Goal: Task Accomplishment & Management: Use online tool/utility

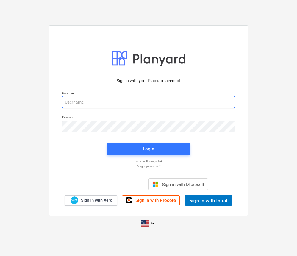
click at [94, 106] on input "email" at bounding box center [148, 102] width 173 height 12
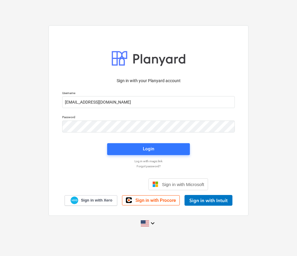
type input "[EMAIL_ADDRESS][DOMAIN_NAME]"
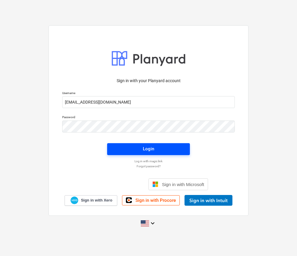
click at [144, 147] on div "Login" at bounding box center [148, 149] width 11 height 8
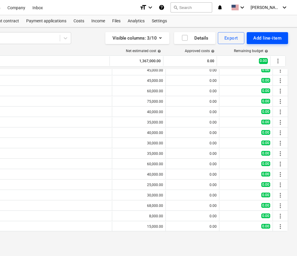
scroll to position [0, 110]
click at [271, 36] on div "Add line-item" at bounding box center [267, 38] width 28 height 8
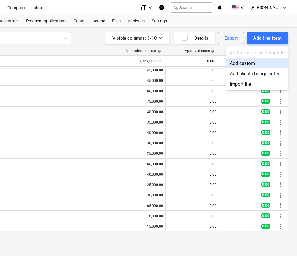
click at [243, 63] on div "Add custom" at bounding box center [257, 63] width 62 height 10
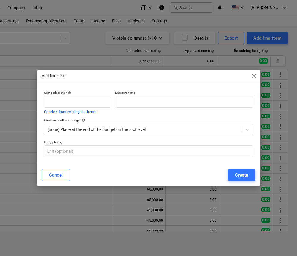
scroll to position [140, 0]
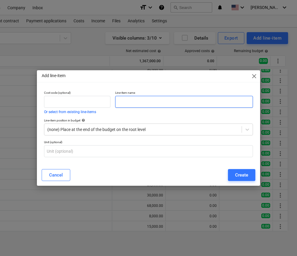
click at [135, 103] on input "text" at bounding box center [184, 102] width 138 height 12
type input "Solar"
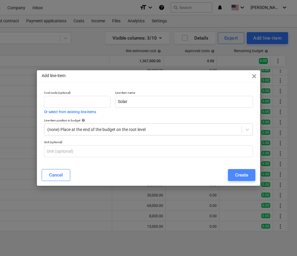
click at [235, 174] on div "Create" at bounding box center [241, 175] width 13 height 8
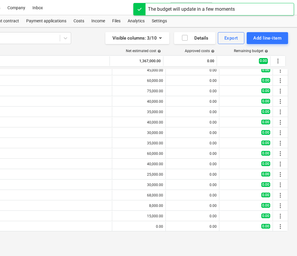
scroll to position [0, 110]
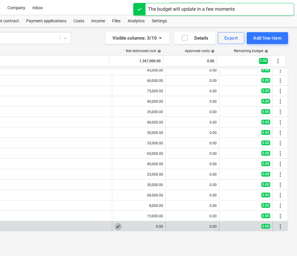
click at [116, 227] on span "edit" at bounding box center [118, 226] width 5 height 5
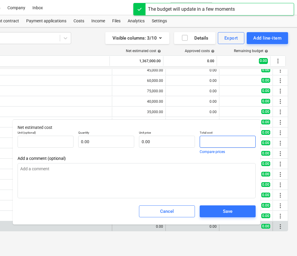
click at [213, 144] on input "text" at bounding box center [228, 142] width 56 height 12
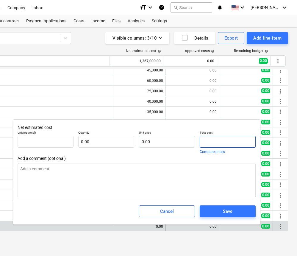
type input "pcs"
type input "1.00"
type input "3.00"
type input "3"
type textarea "x"
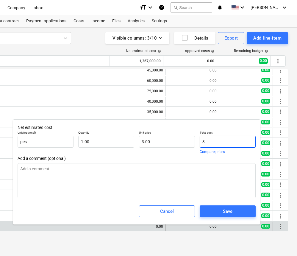
type input "30"
type textarea "x"
type input "30.00"
type input "30,"
type textarea "x"
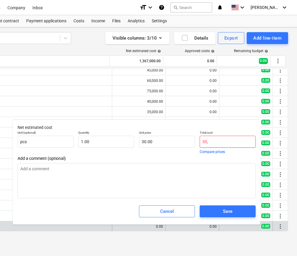
type input "0.00"
type input "30,0"
type textarea "x"
type input "30,00"
type textarea "x"
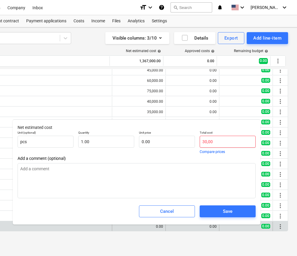
type input "30,000"
type textarea "x"
type input "30,000.00"
type input "30,000."
type textarea "x"
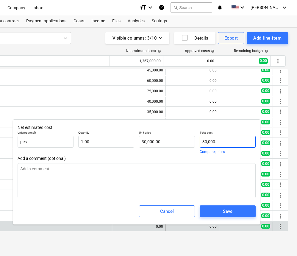
type input "30,000.0"
type textarea "x"
type input "30,000.00"
type textarea "x"
click at [207, 142] on input "30,000.00" at bounding box center [228, 142] width 56 height 12
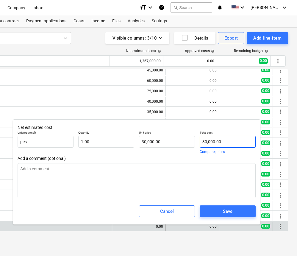
type input "3,000.00"
type textarea "x"
type input "3,000.00"
type input "35,000.00"
type textarea "x"
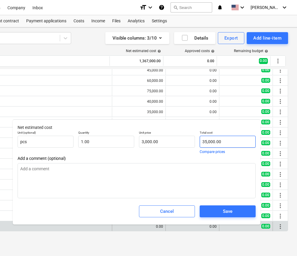
type input "35,000.00"
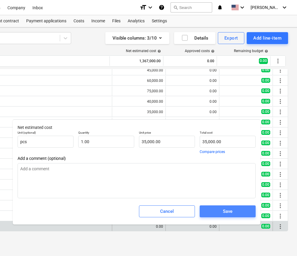
click at [232, 208] on div "Save" at bounding box center [228, 212] width 10 height 8
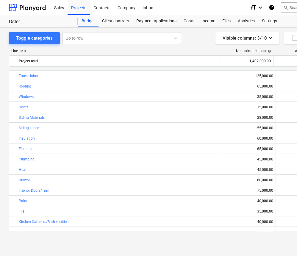
scroll to position [65, 0]
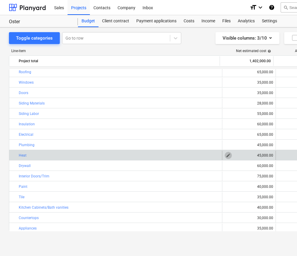
click at [226, 157] on span "edit" at bounding box center [228, 155] width 5 height 5
type textarea "x"
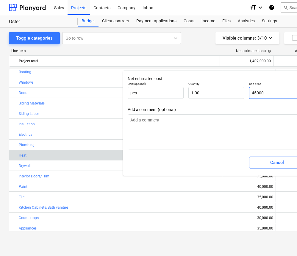
type input "45000"
click at [255, 93] on input "45000" at bounding box center [277, 93] width 56 height 12
type textarea "x"
type input "5000"
type input "5,000.00"
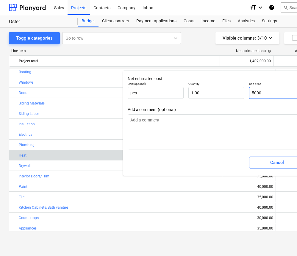
type textarea "x"
type input "65000"
type input "65,000.00"
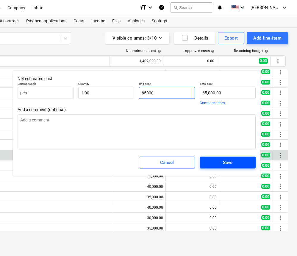
scroll to position [0, 110]
type textarea "x"
type input "65000"
type textarea "x"
type input "65,000.00"
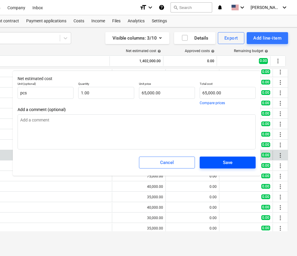
click at [237, 160] on span "Save" at bounding box center [228, 163] width 42 height 8
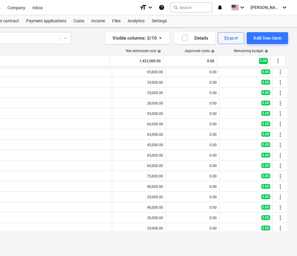
type textarea "x"
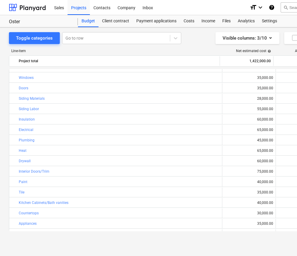
scroll to position [70, 0]
